Goal: Task Accomplishment & Management: Use online tool/utility

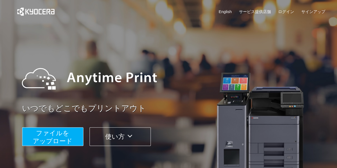
click at [60, 135] on span "ファイルを ​​アップロード" at bounding box center [53, 137] width 40 height 15
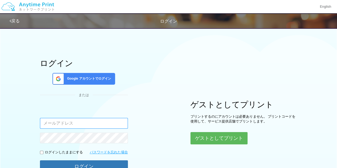
type input "[EMAIL_ADDRESS][DOMAIN_NAME]"
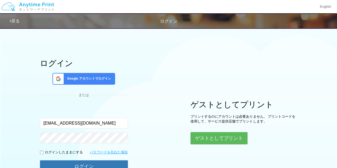
click at [40, 161] on button "ログイン" at bounding box center [84, 167] width 88 height 12
click at [92, 121] on input "[EMAIL_ADDRESS][DOMAIN_NAME]" at bounding box center [84, 123] width 88 height 11
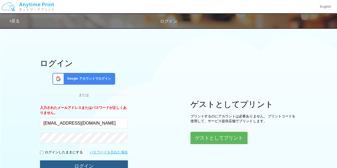
click at [81, 164] on button "ログイン" at bounding box center [84, 167] width 88 height 12
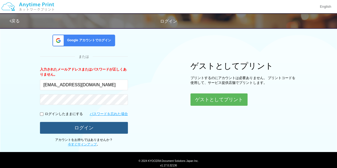
scroll to position [27, 0]
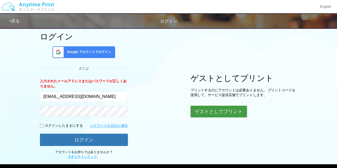
click at [206, 112] on button "ゲストとしてプリント" at bounding box center [219, 112] width 57 height 12
click at [199, 111] on button "ゲストとしてプリント" at bounding box center [219, 112] width 57 height 12
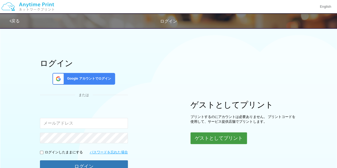
click at [212, 137] on button "ゲストとしてプリント" at bounding box center [219, 139] width 57 height 12
click at [212, 137] on body "English 戻る ログイン ログイン Google アカウントでログイン または 入力されたメールアドレスまたはパスワードが正しくありません。" at bounding box center [168, 108] width 337 height 217
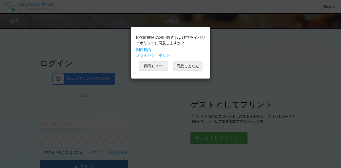
click at [148, 67] on button "同意します" at bounding box center [153, 66] width 29 height 9
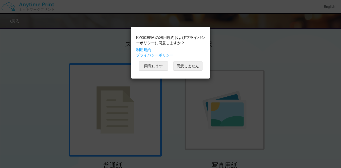
click at [159, 63] on button "同意します" at bounding box center [153, 66] width 29 height 9
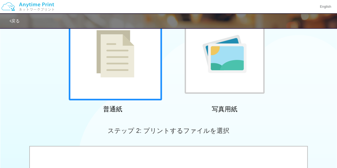
scroll to position [80, 0]
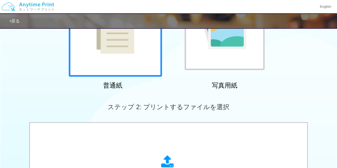
click at [118, 44] on img at bounding box center [116, 29] width 38 height 47
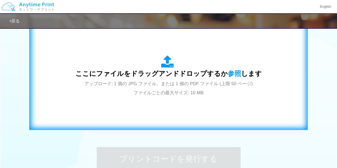
scroll to position [187, 0]
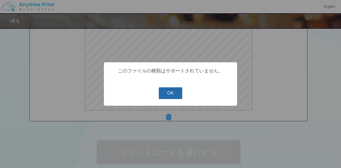
click at [170, 98] on button "OK" at bounding box center [171, 93] width 24 height 12
click at [257, 93] on div "? ! i このファイルの種類はサポートされていません。 OK Cancel ×" at bounding box center [170, 84] width 341 height 168
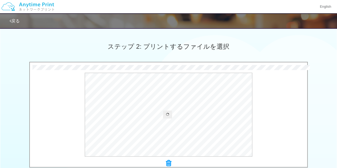
scroll to position [160, 0]
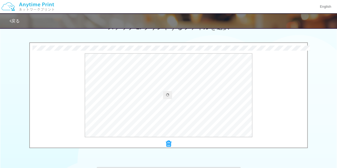
click at [167, 144] on icon at bounding box center [168, 144] width 5 height 7
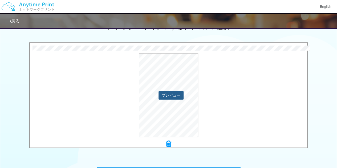
click at [175, 98] on button "プレビュー" at bounding box center [171, 95] width 25 height 9
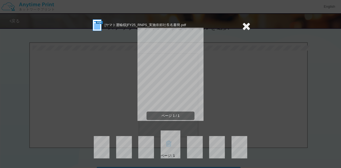
click at [250, 26] on icon at bounding box center [246, 26] width 8 height 11
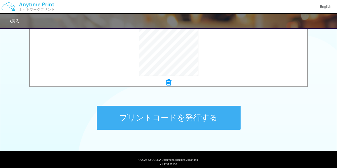
scroll to position [237, 0]
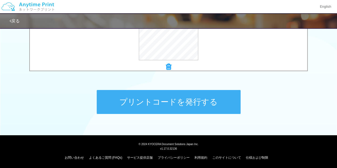
click at [177, 93] on button "プリントコードを発行する" at bounding box center [169, 102] width 144 height 24
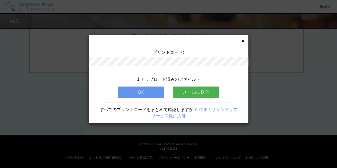
scroll to position [0, 0]
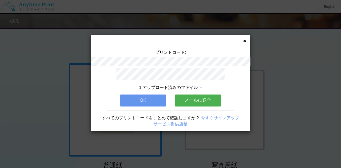
click at [187, 98] on button "メールに送信" at bounding box center [198, 101] width 46 height 12
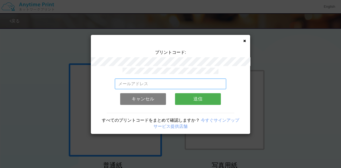
click at [187, 80] on input "email" at bounding box center [171, 84] width 112 height 11
type input "[EMAIL_ADDRESS][DOMAIN_NAME]"
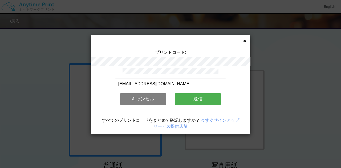
click at [199, 95] on button "送信" at bounding box center [198, 99] width 46 height 12
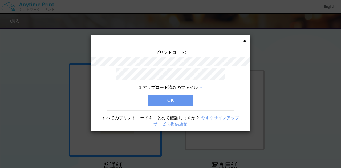
click at [175, 96] on button "OK" at bounding box center [171, 101] width 46 height 12
